Goal: Information Seeking & Learning: Learn about a topic

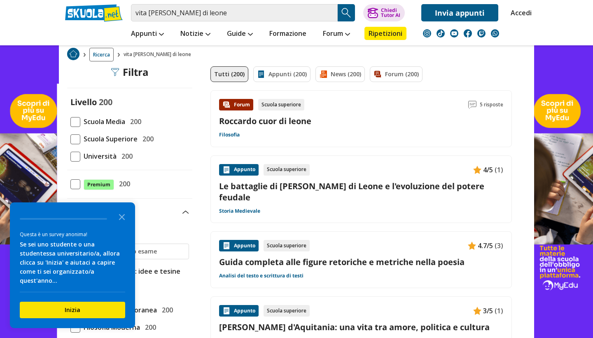
scroll to position [63, 0]
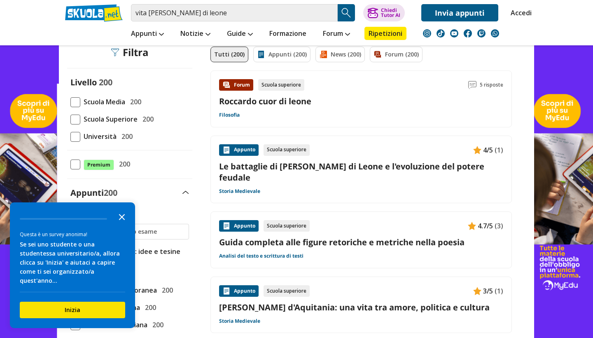
click at [124, 223] on icon "Close the survey" at bounding box center [122, 216] width 16 height 16
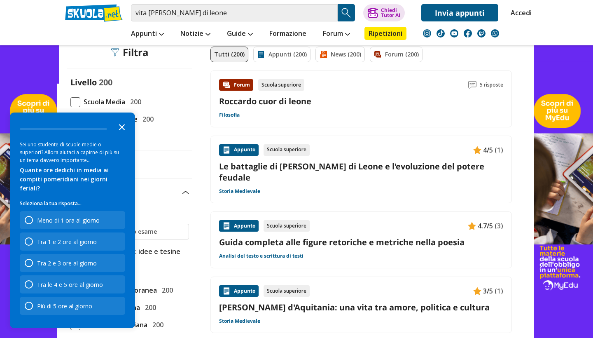
click at [121, 134] on icon "Close the survey" at bounding box center [122, 126] width 16 height 16
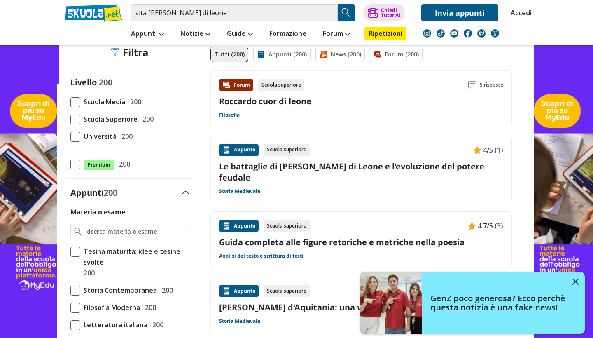
click at [80, 122] on span at bounding box center [75, 120] width 10 height 10
click at [70, 119] on input "Scuola Superiore 200" at bounding box center [70, 119] width 0 height 0
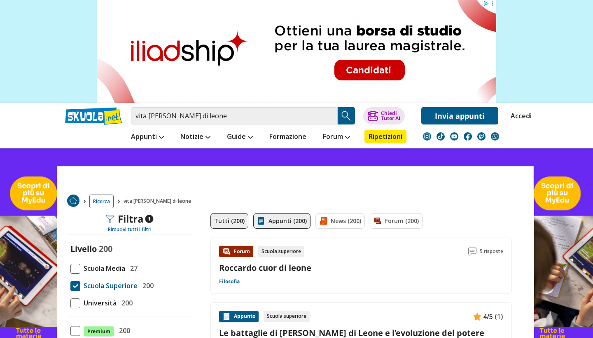
click at [272, 217] on link "Appunti (200)" at bounding box center [281, 221] width 57 height 16
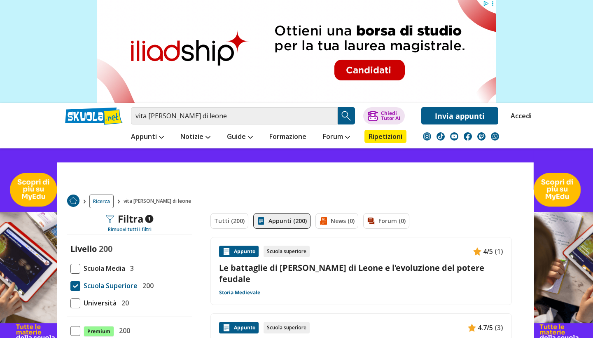
scroll to position [63, 0]
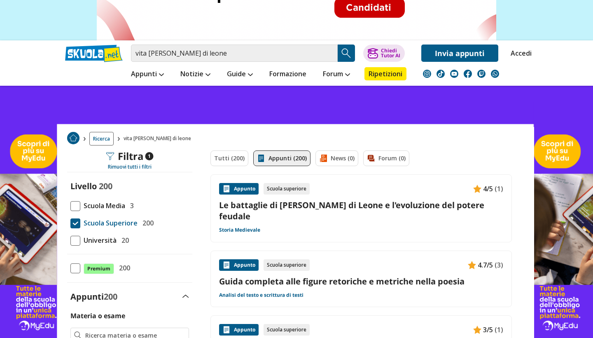
click at [286, 215] on link "Le battaglie di [PERSON_NAME] di Leone e l'evoluzione del potere feudale" at bounding box center [361, 210] width 284 height 22
